Goal: Check status: Check status

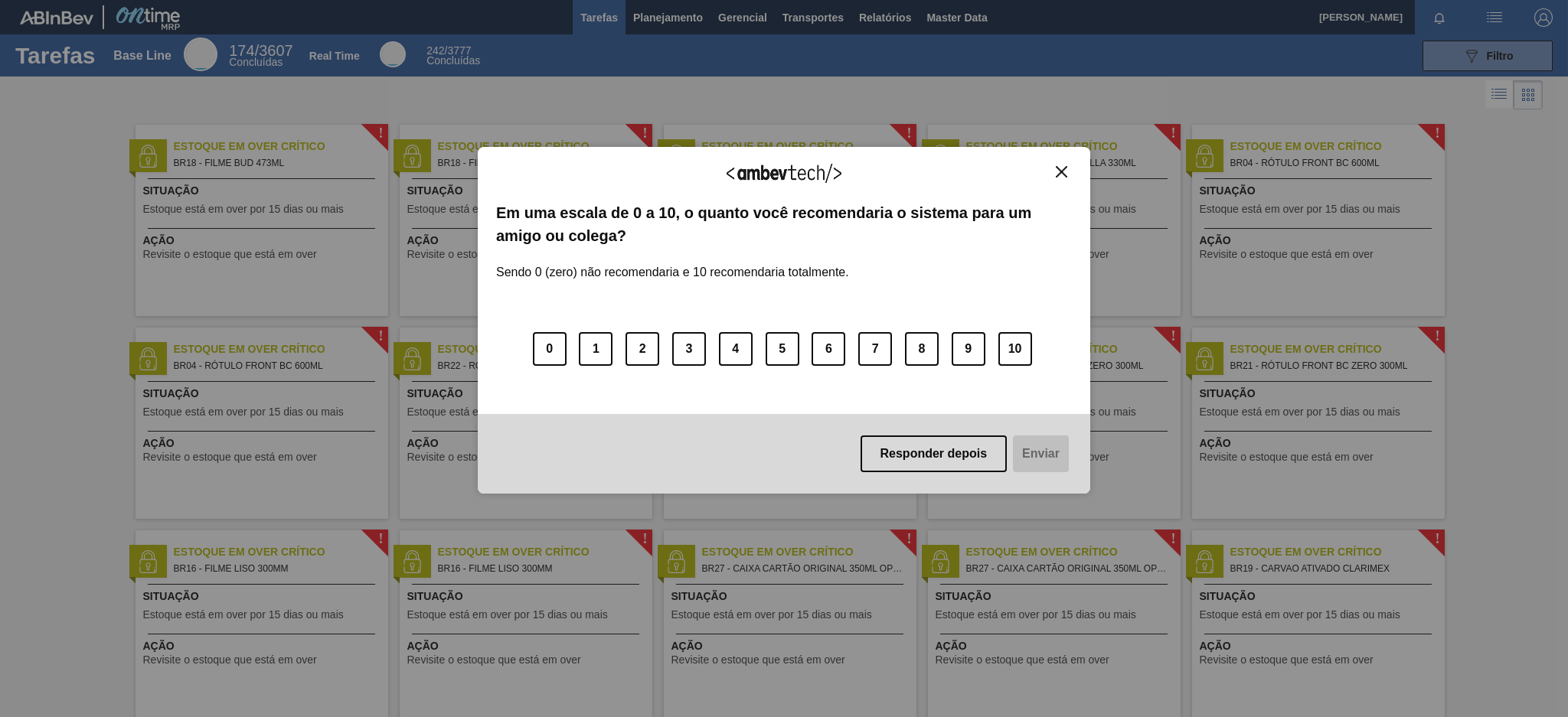
click at [1049, 167] on div "Agradecemos seu feedback!" at bounding box center [784, 183] width 576 height 36
click at [1062, 167] on img "Close" at bounding box center [1061, 172] width 12 height 12
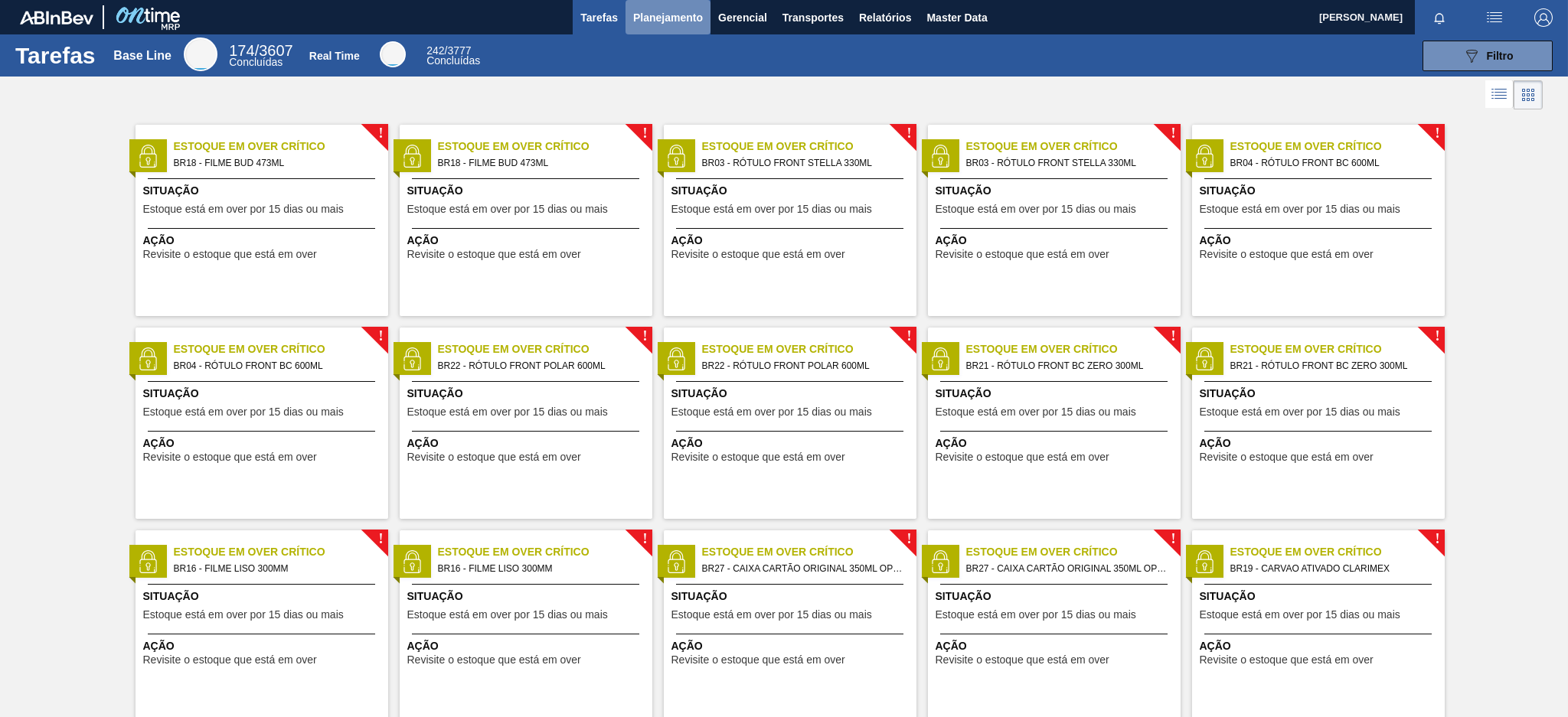
click at [687, 23] on span "Planejamento" at bounding box center [668, 17] width 69 height 18
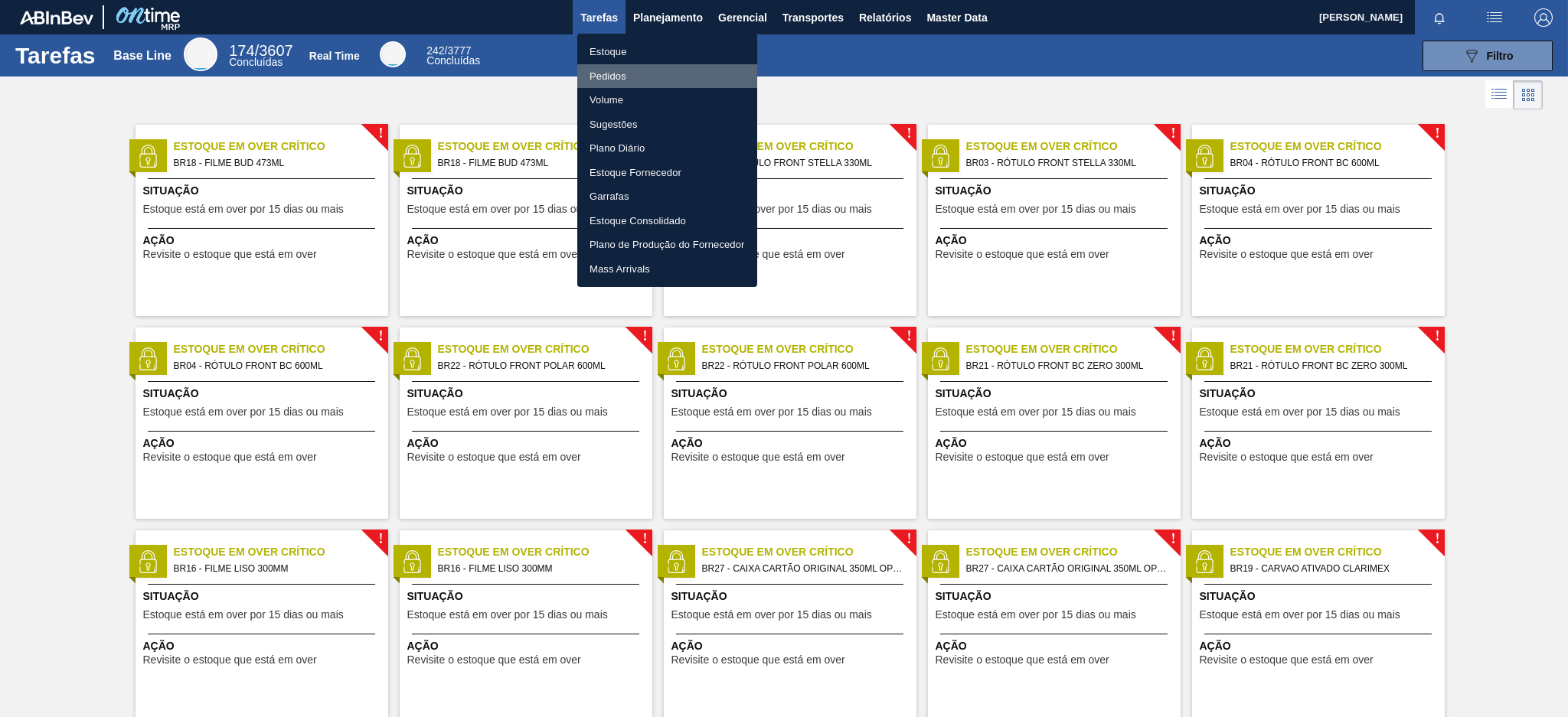
click at [618, 74] on li "Pedidos" at bounding box center [667, 76] width 180 height 25
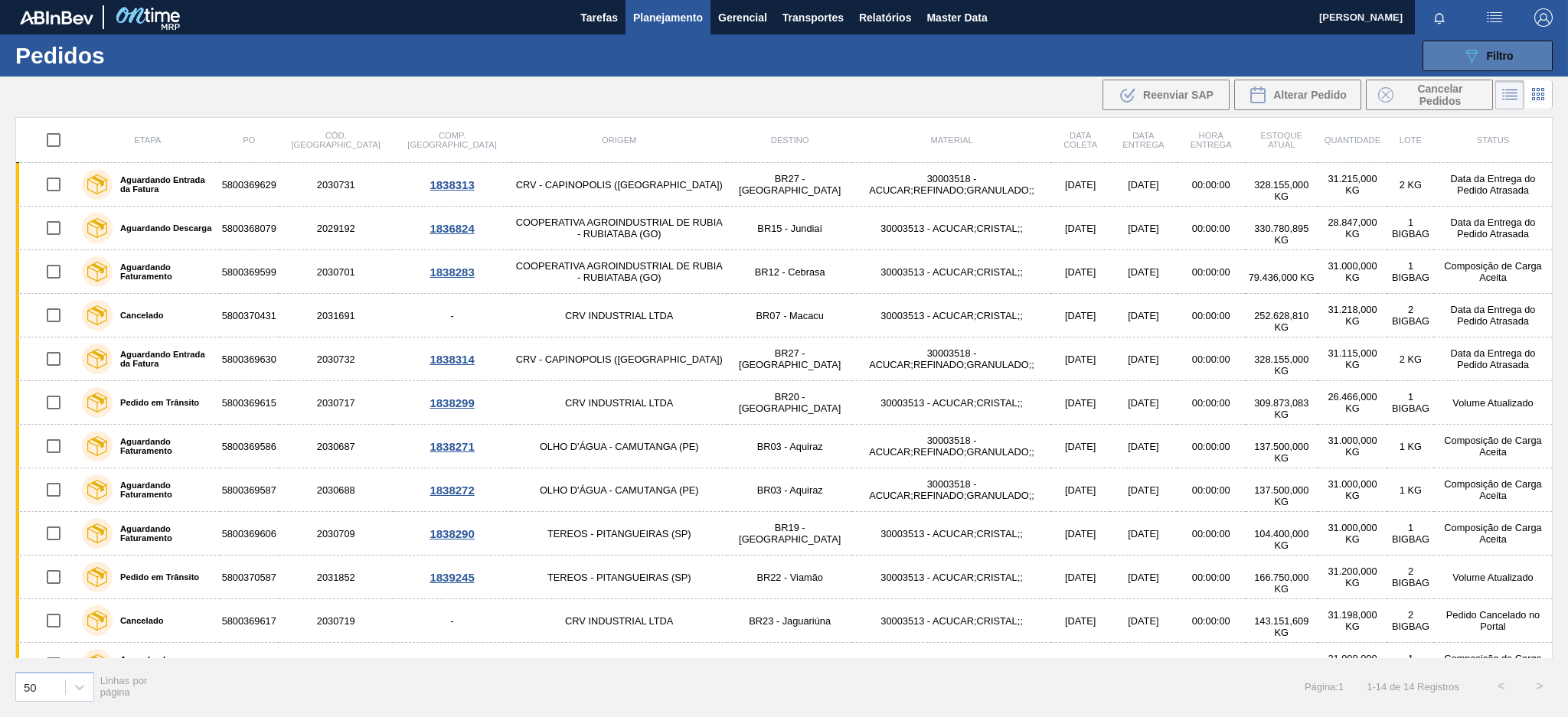
click at [1467, 48] on icon "089F7B8B-B2A5-4AFE-B5C0-19BA573D28AC" at bounding box center [1471, 56] width 18 height 18
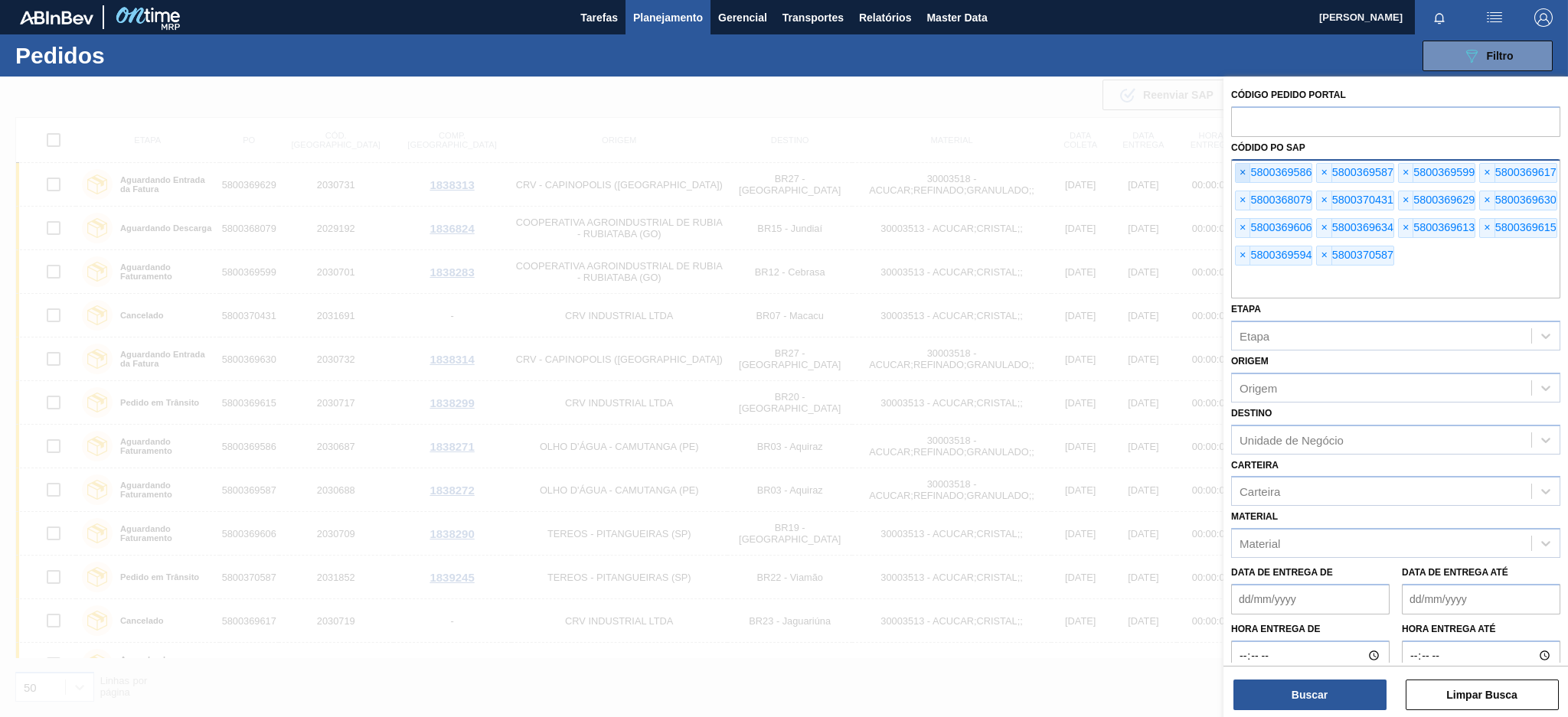
click at [1247, 170] on span "×" at bounding box center [1243, 173] width 15 height 18
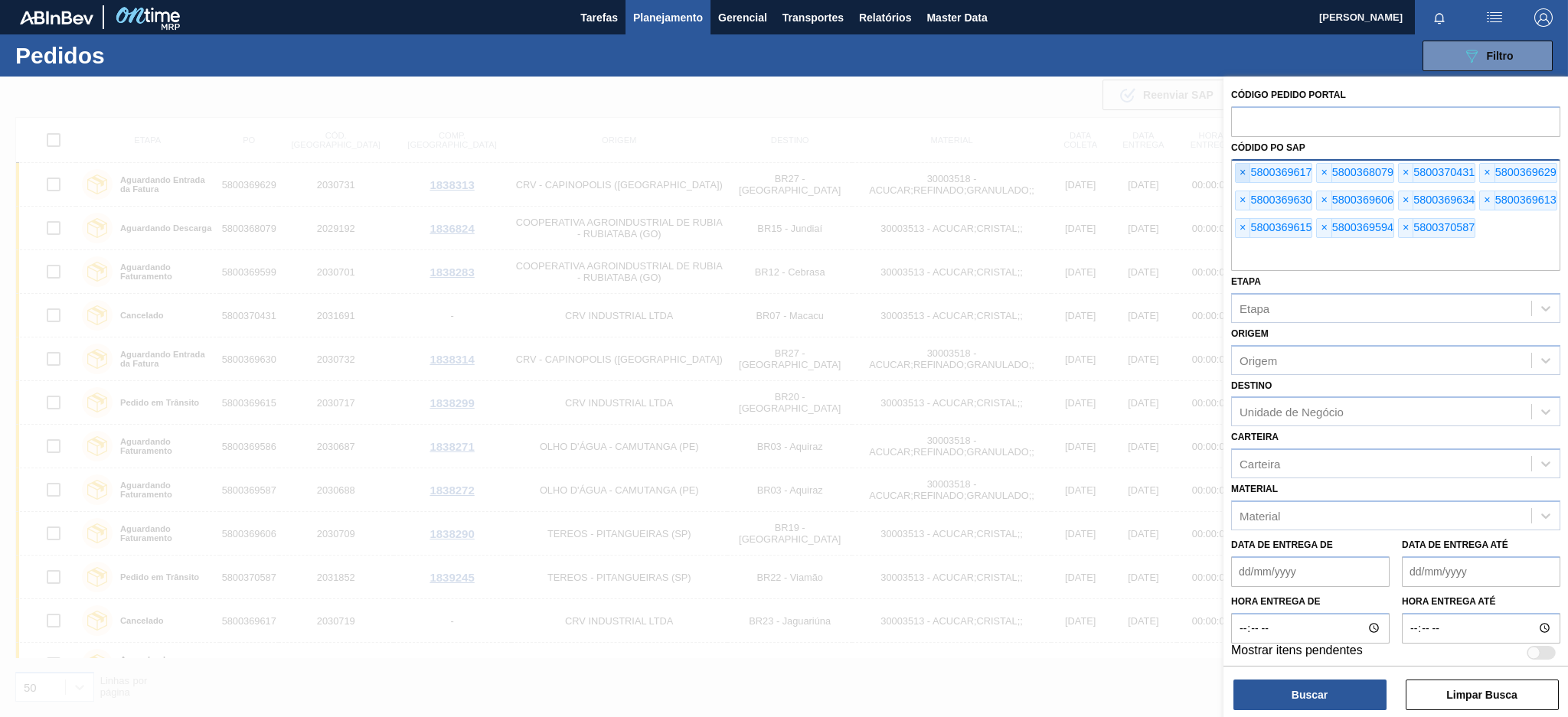
click at [1247, 170] on span "×" at bounding box center [1243, 173] width 15 height 18
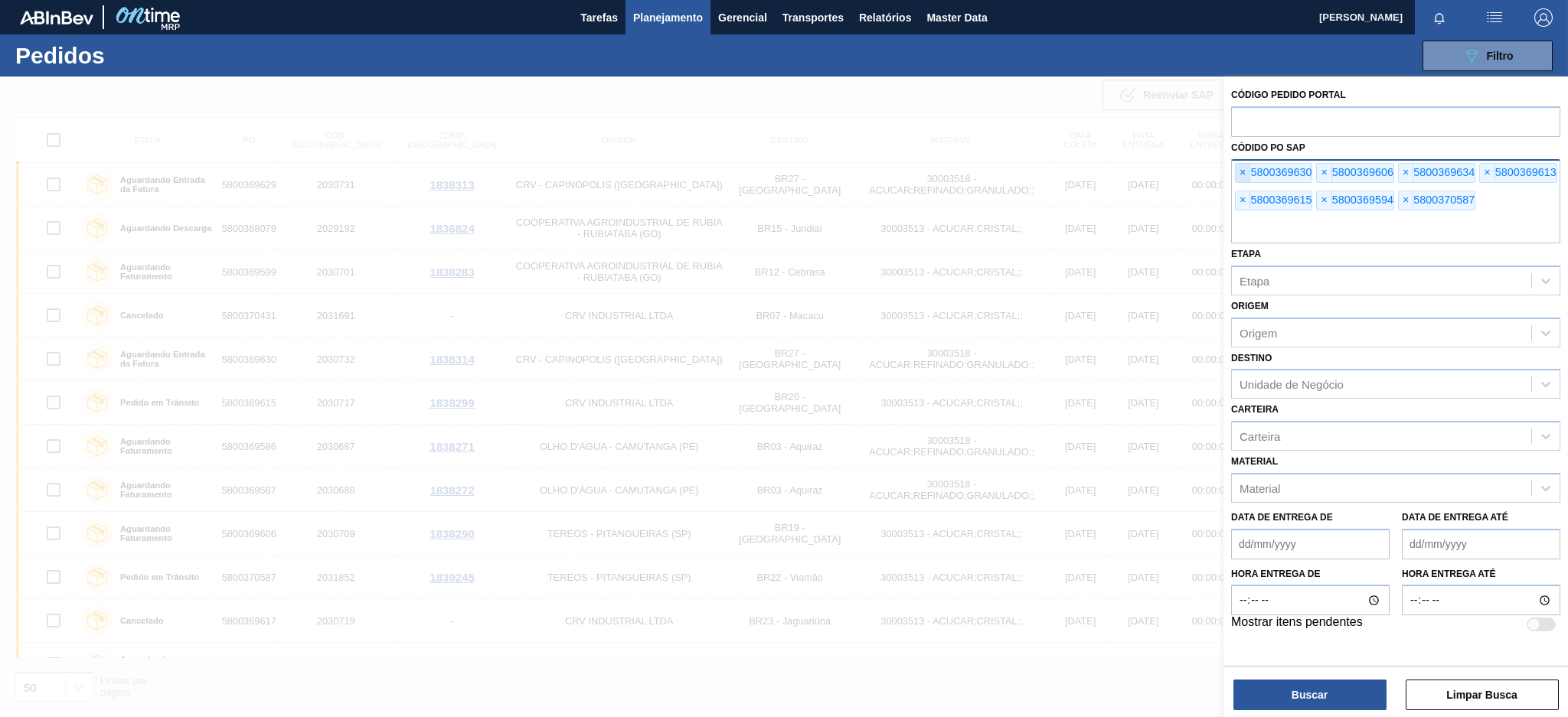
click at [1247, 170] on span "×" at bounding box center [1243, 173] width 15 height 18
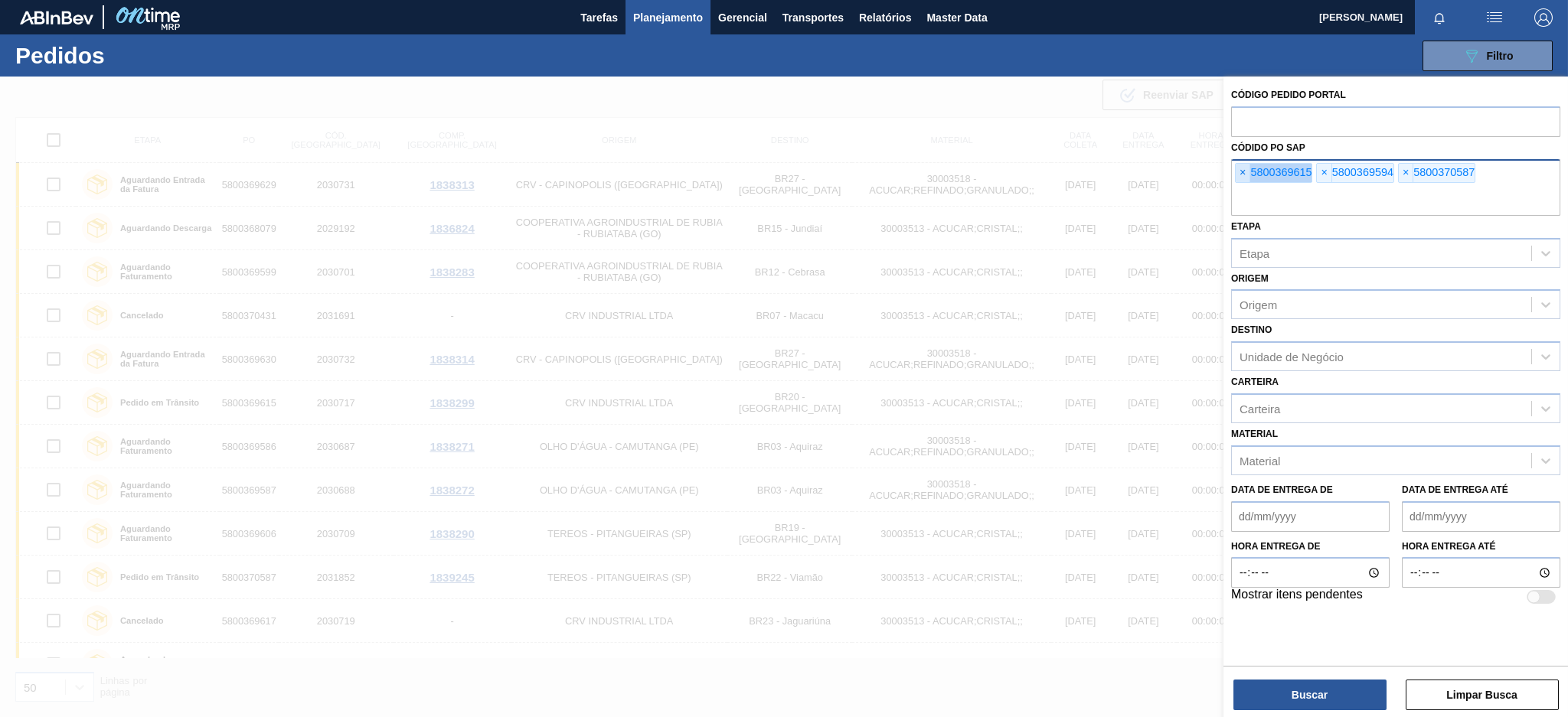
click at [1247, 170] on span "×" at bounding box center [1243, 173] width 15 height 18
click at [1247, 186] on input "text" at bounding box center [1395, 201] width 329 height 29
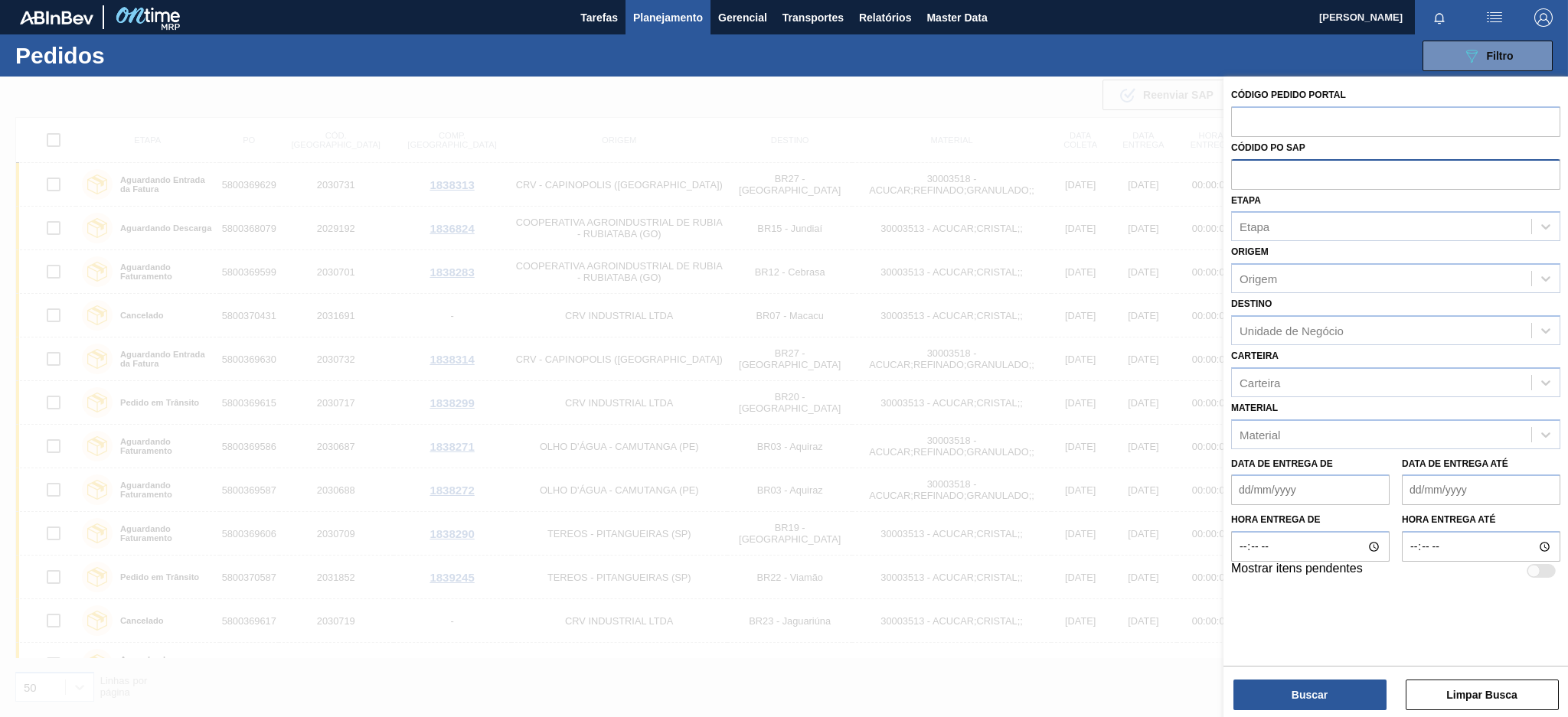
click at [1247, 170] on input "text" at bounding box center [1395, 174] width 329 height 29
paste input "5800369793"
type input "5800369793"
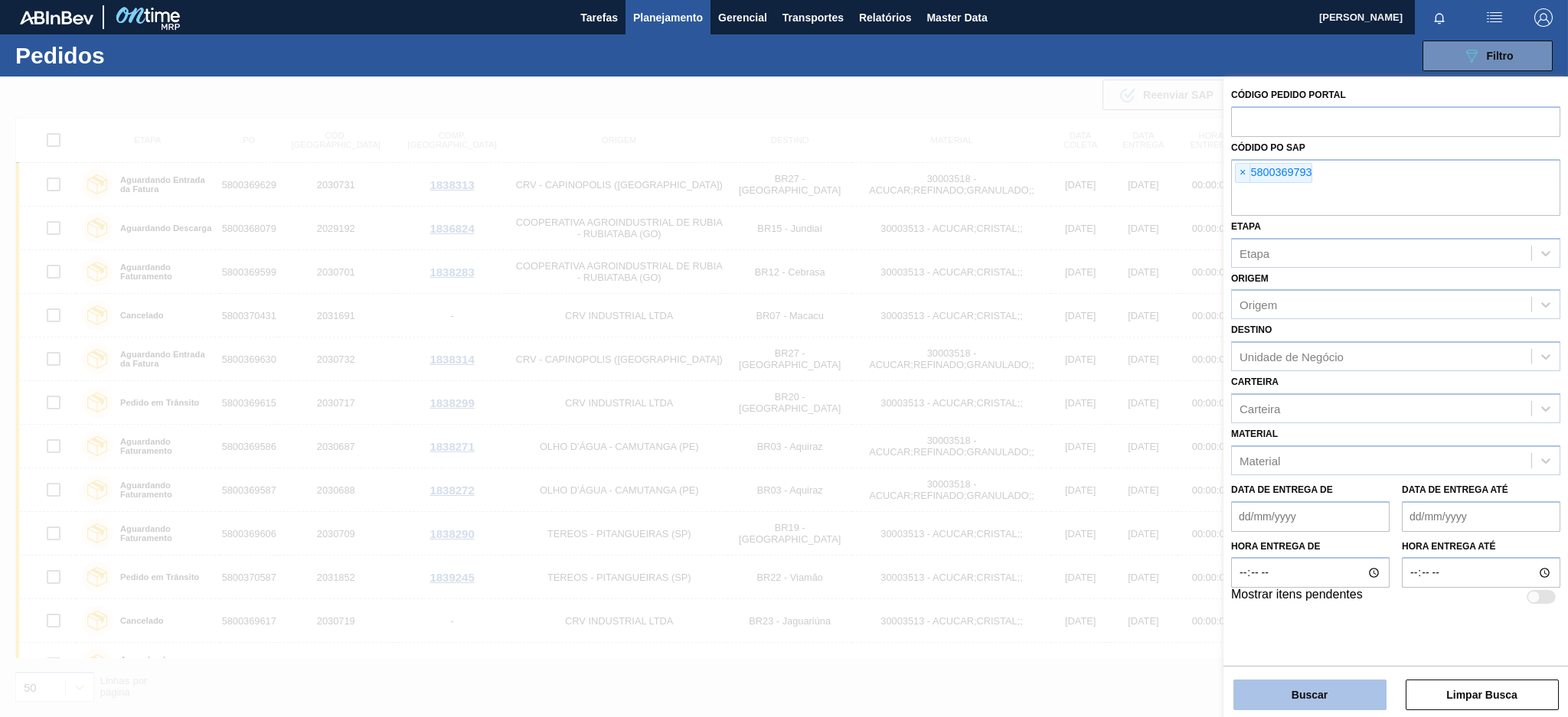
click at [1333, 699] on button "Buscar" at bounding box center [1309, 695] width 154 height 31
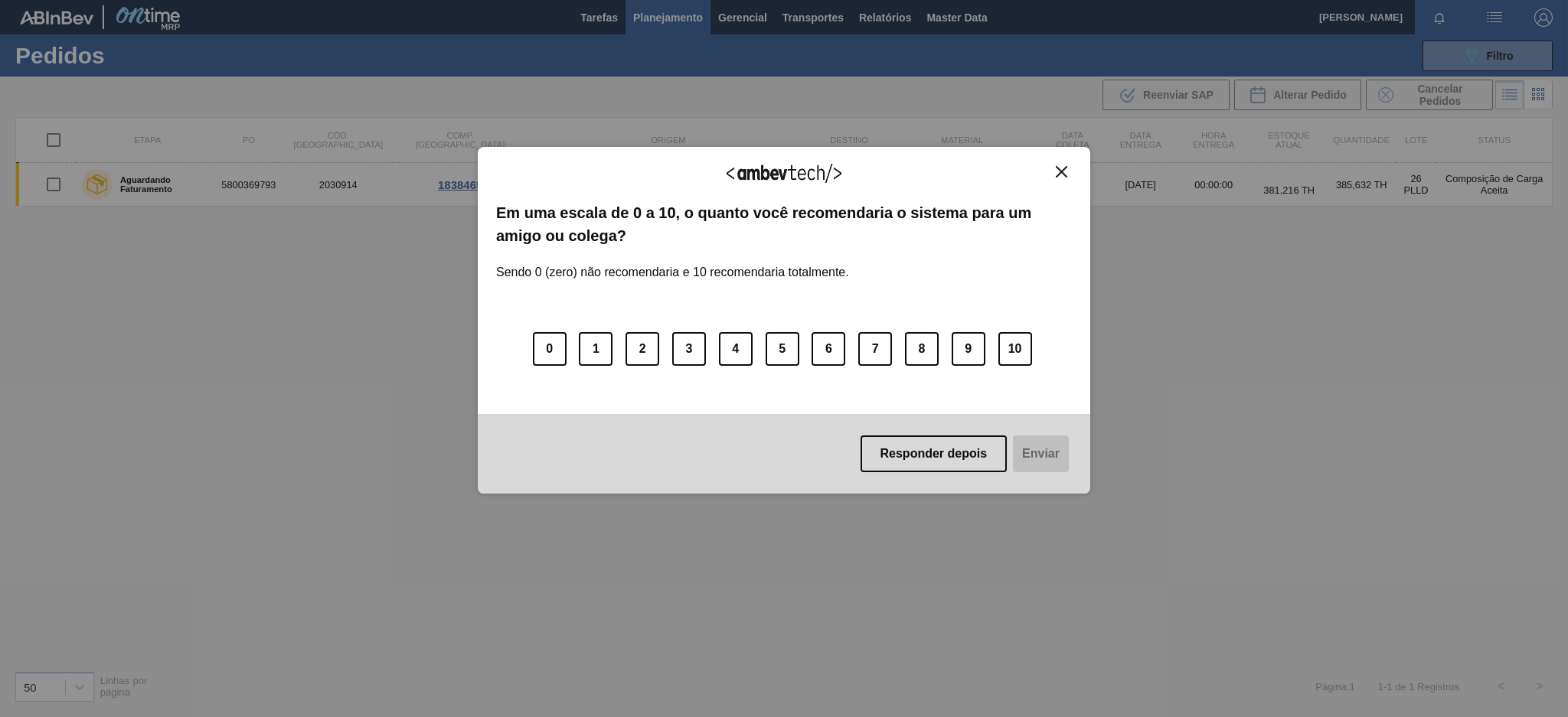
click at [1054, 163] on div "Agradecemos seu feedback! Em uma escala de 0 a 10, o quanto você recomendaria o…" at bounding box center [784, 321] width 612 height 347
click at [1062, 170] on img "Close" at bounding box center [1061, 172] width 12 height 12
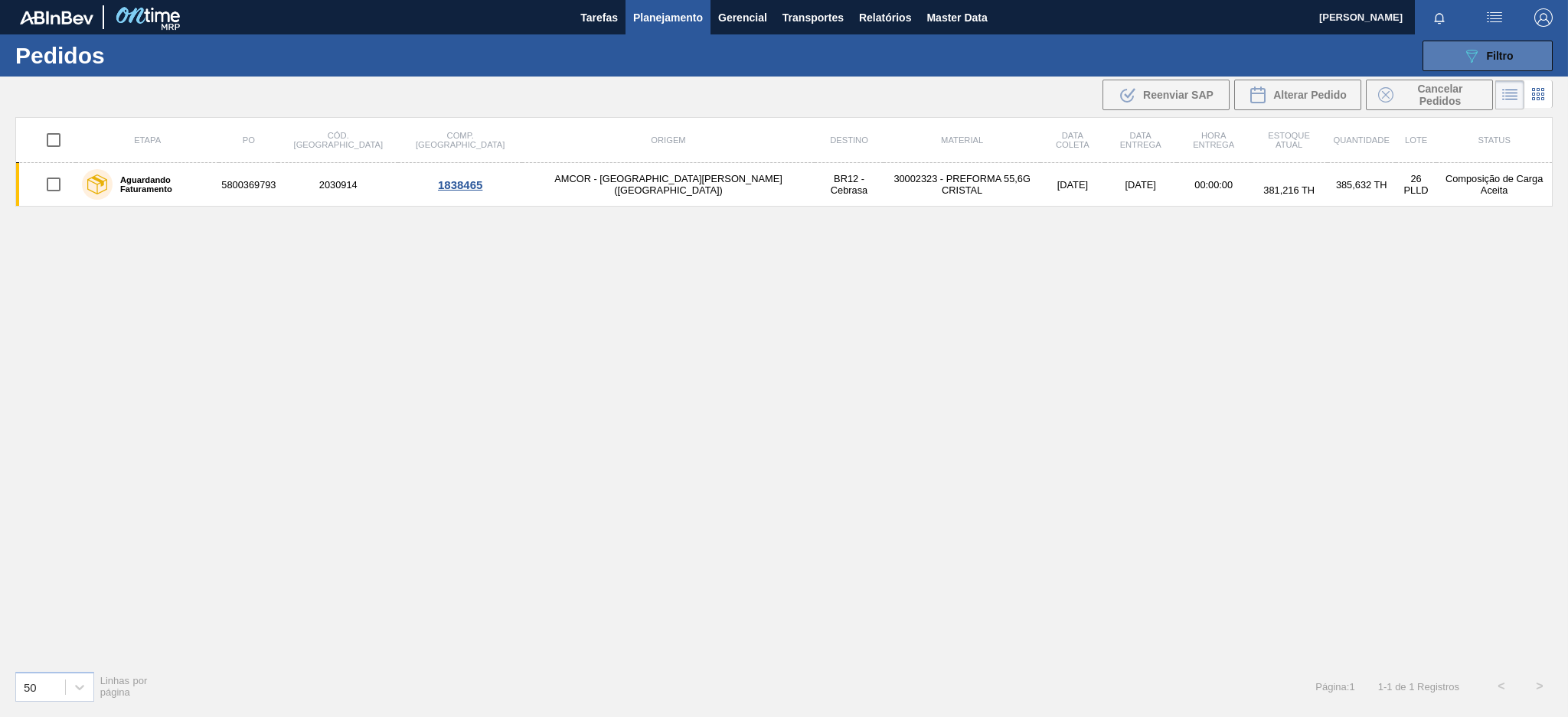
click at [1463, 47] on icon "089F7B8B-B2A5-4AFE-B5C0-19BA573D28AC" at bounding box center [1471, 56] width 18 height 18
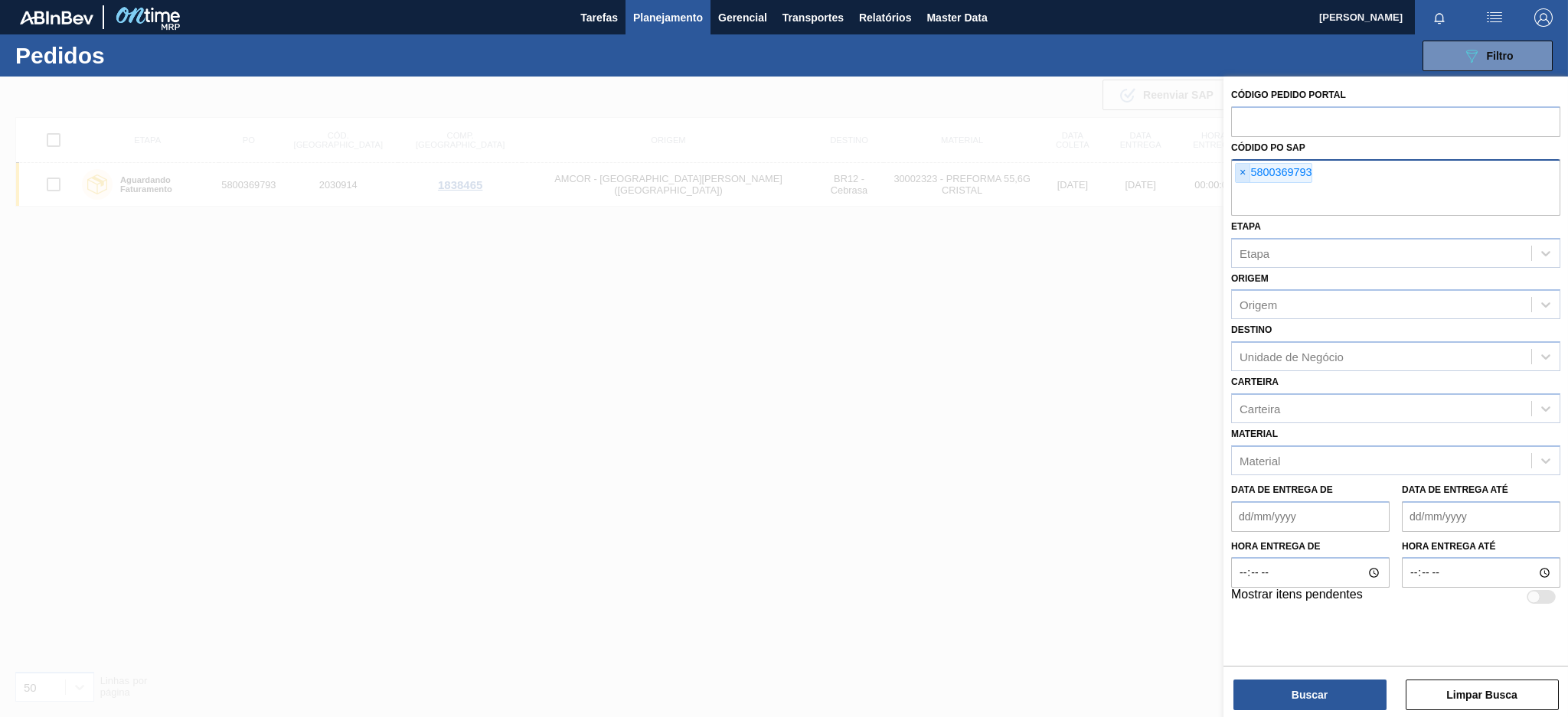
click at [1243, 173] on span "×" at bounding box center [1243, 173] width 15 height 18
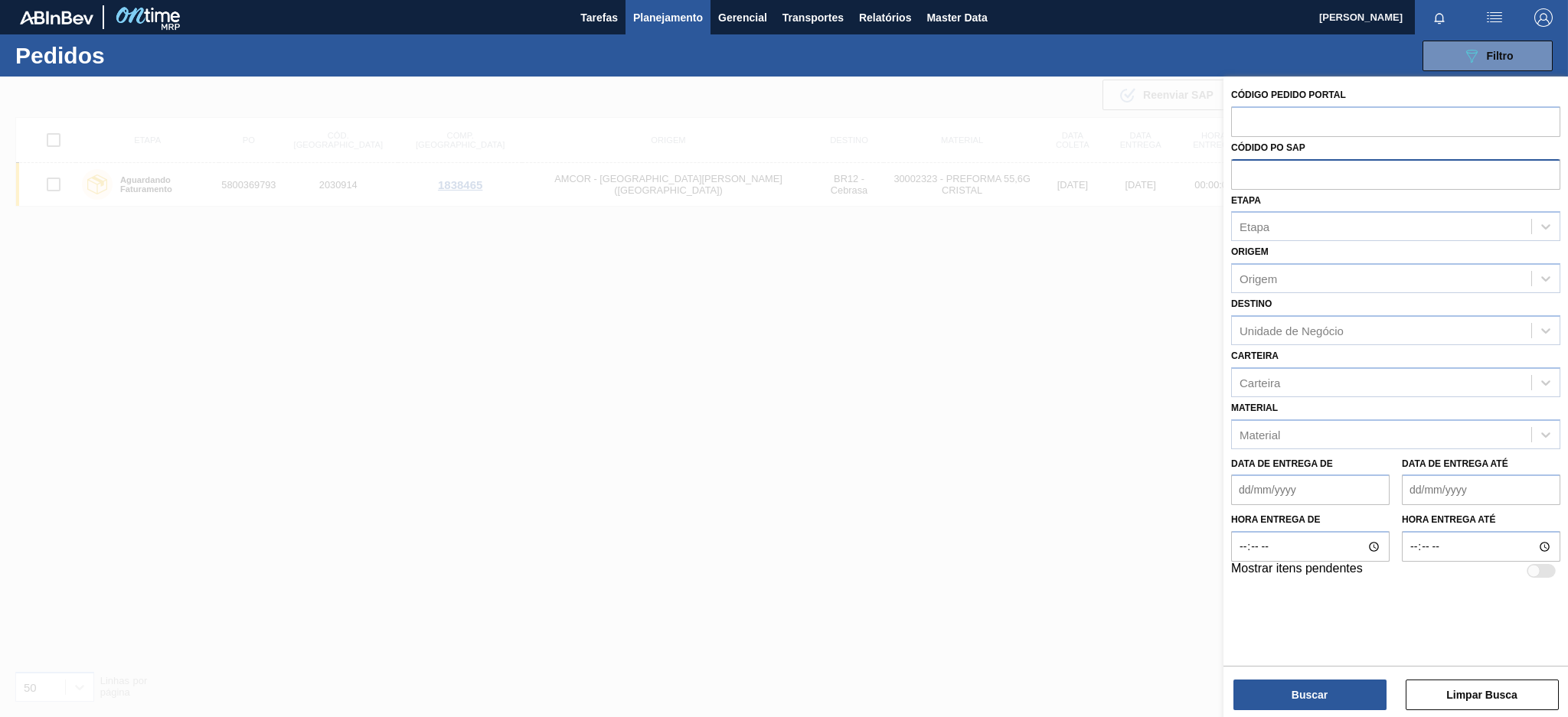
paste input "5800365810"
type input "5800365810"
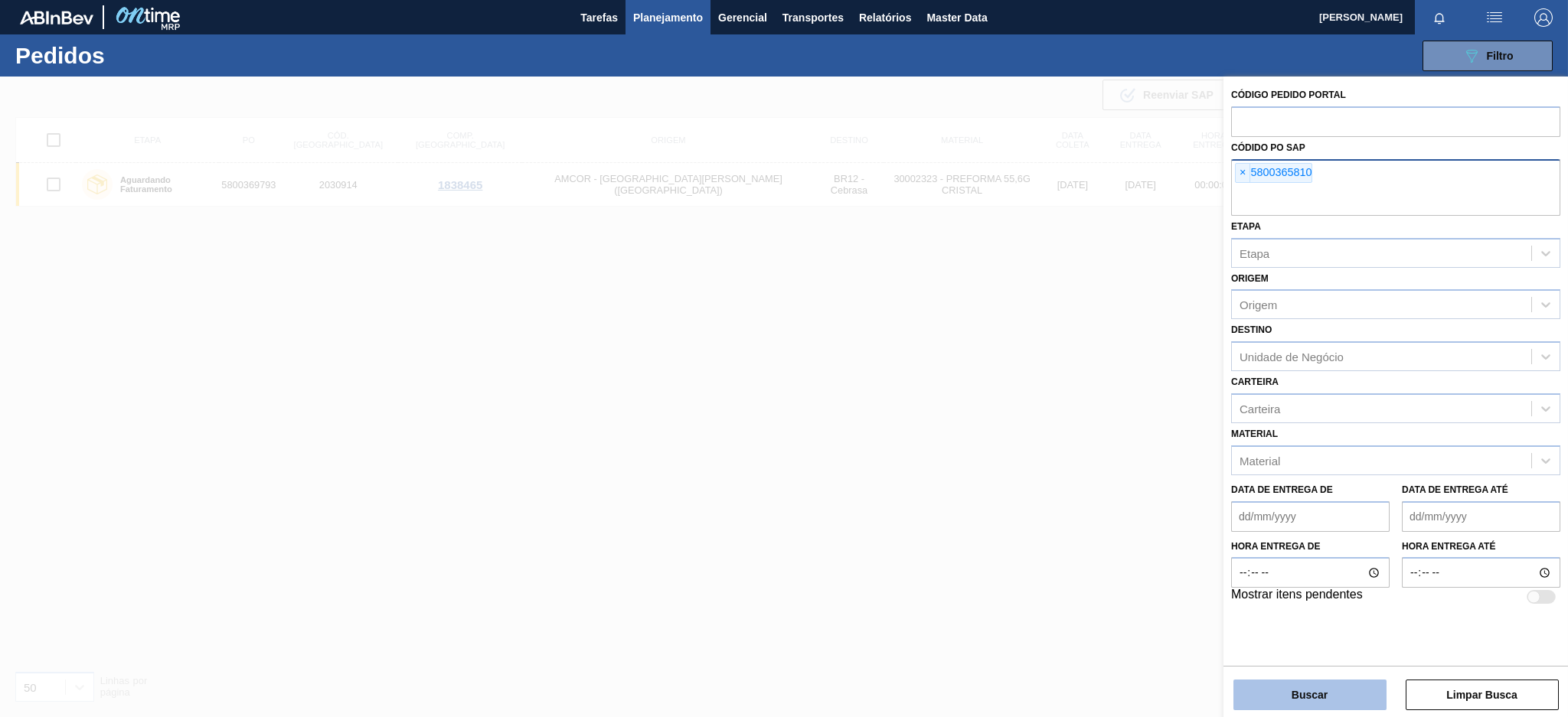
click at [1263, 691] on button "Buscar" at bounding box center [1309, 695] width 154 height 31
